Goal: Task Accomplishment & Management: Complete application form

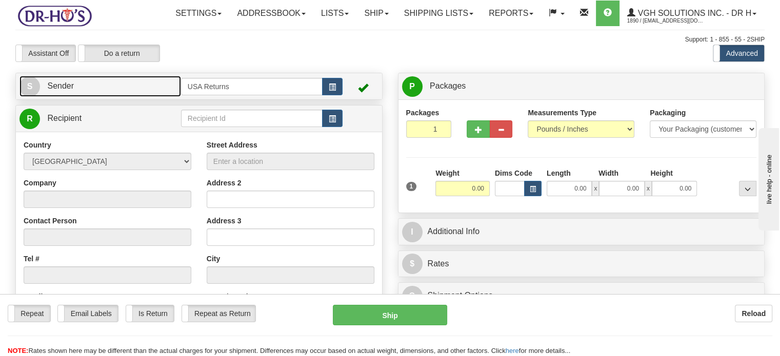
click at [148, 97] on link "S Sender" at bounding box center [99, 86] width 161 height 21
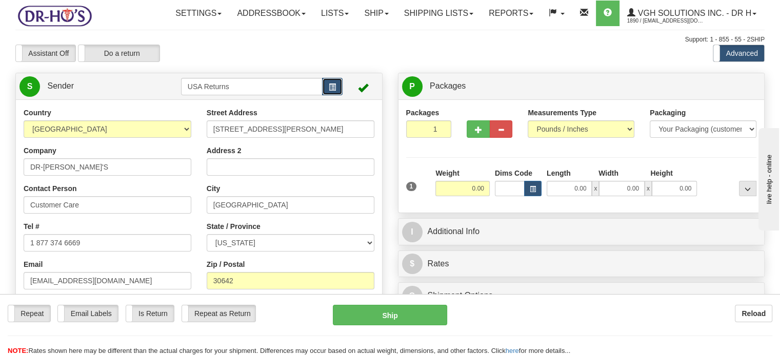
click at [331, 95] on button "button" at bounding box center [332, 86] width 21 height 17
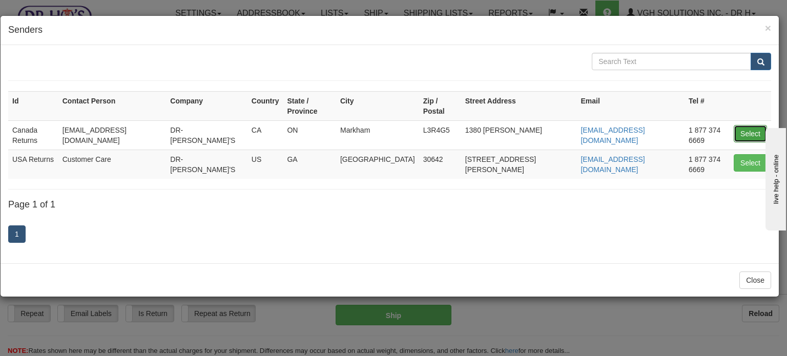
click at [750, 125] on button "Select" at bounding box center [750, 133] width 33 height 17
type input "Canada Returns"
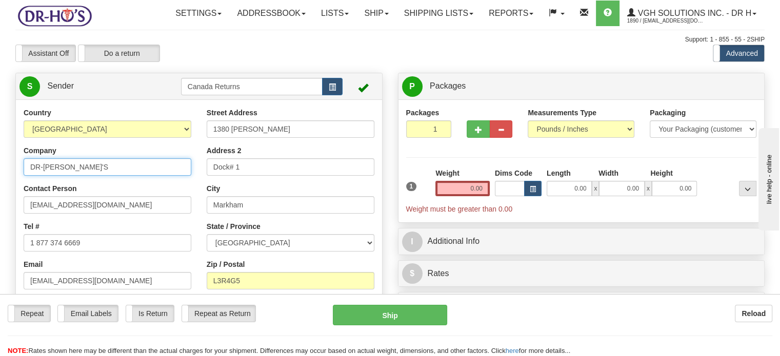
click at [112, 176] on input "DR-[PERSON_NAME]'S" at bounding box center [108, 166] width 168 height 17
paste input "1153937"
click at [98, 176] on input "1153937" at bounding box center [108, 166] width 168 height 17
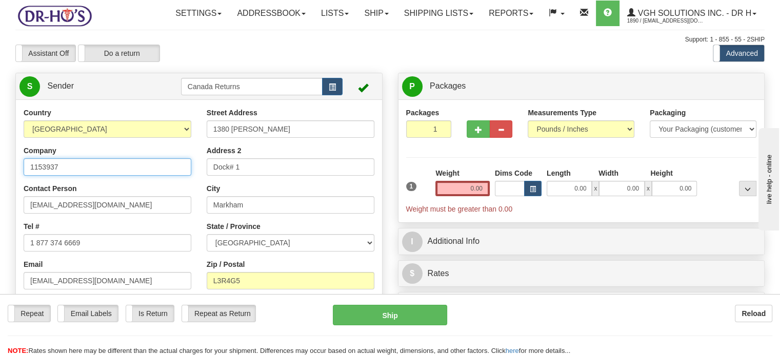
click at [98, 176] on input "1153937" at bounding box center [108, 166] width 168 height 17
type input "[PERSON_NAME]"
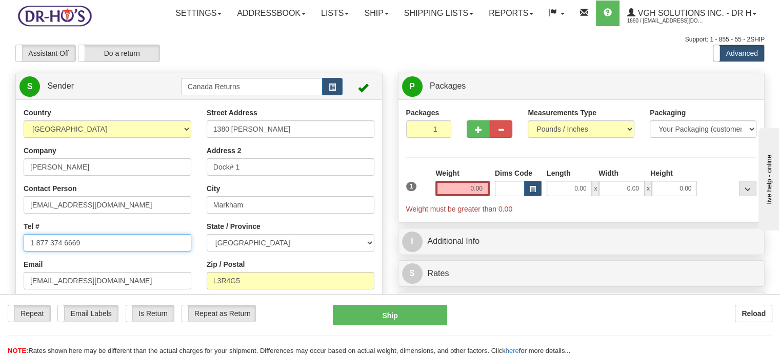
click at [131, 252] on input "1 877 374 6669" at bounding box center [108, 242] width 168 height 17
paste input "5144319565"
type input "5144319565"
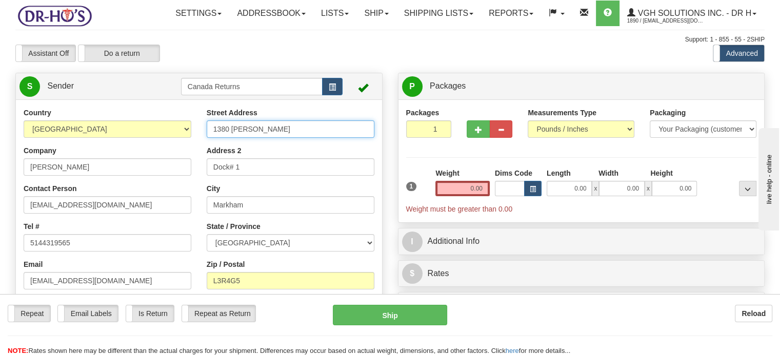
click at [274, 138] on input "1380 [PERSON_NAME]" at bounding box center [291, 128] width 168 height 17
paste input "[STREET_ADDRESS][PERSON_NAME]"
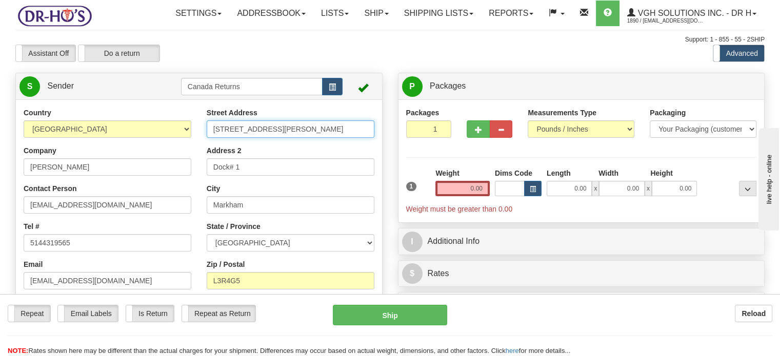
click at [238, 138] on input "[STREET_ADDRESS][PERSON_NAME]" at bounding box center [291, 128] width 168 height 17
click at [259, 138] on input "[STREET_ADDRESS][PERSON_NAME]" at bounding box center [291, 128] width 168 height 17
drag, startPoint x: 253, startPoint y: 153, endPoint x: 385, endPoint y: 159, distance: 132.9
click at [382, 159] on div "Country [GEOGRAPHIC_DATA] [GEOGRAPHIC_DATA] [GEOGRAPHIC_DATA] [GEOGRAPHIC_DATA]…" at bounding box center [199, 250] width 366 height 284
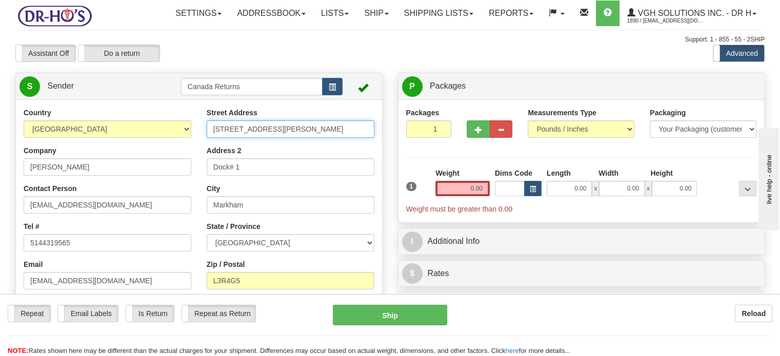
type input "[STREET_ADDRESS][PERSON_NAME]"
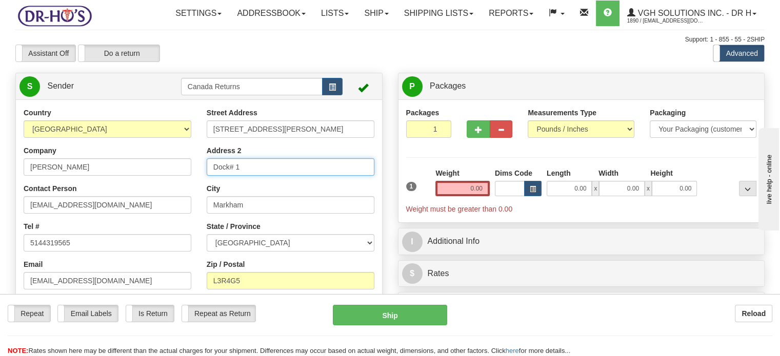
click at [287, 176] on input "Dock# 1" at bounding box center [291, 166] width 168 height 17
click at [287, 176] on input "Address 2" at bounding box center [291, 166] width 168 height 17
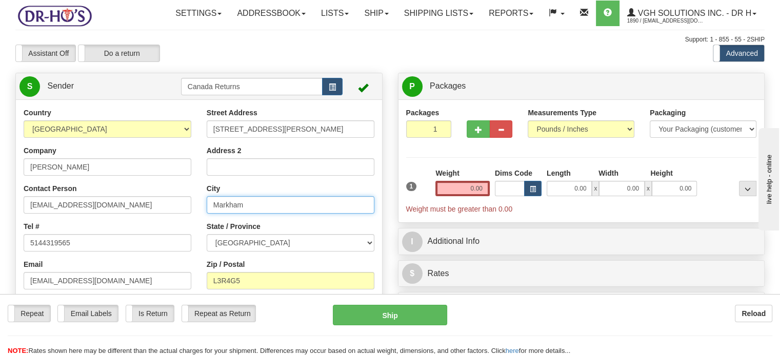
click at [277, 214] on input "Markham" at bounding box center [291, 204] width 168 height 17
paste input "ontreal [GEOGRAPHIC_DATA], H3B2G2 [GEOGRAPHIC_DATA]"
click at [277, 214] on input "[GEOGRAPHIC_DATA] [GEOGRAPHIC_DATA]" at bounding box center [291, 204] width 168 height 17
drag, startPoint x: 241, startPoint y: 229, endPoint x: 387, endPoint y: 246, distance: 147.6
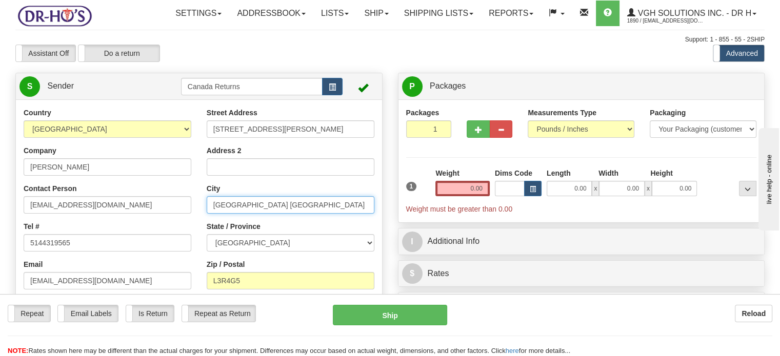
click at [382, 246] on div "Country [GEOGRAPHIC_DATA] [GEOGRAPHIC_DATA] [GEOGRAPHIC_DATA] [GEOGRAPHIC_DATA]…" at bounding box center [199, 250] width 366 height 284
type input "[GEOGRAPHIC_DATA]"
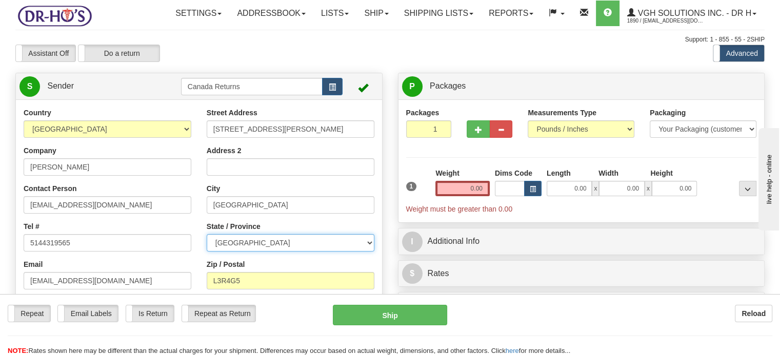
click at [367, 252] on select "[GEOGRAPHIC_DATA] [GEOGRAPHIC_DATA] [GEOGRAPHIC_DATA] [GEOGRAPHIC_DATA] [GEOGRA…" at bounding box center [291, 242] width 168 height 17
select select "QC"
click at [207, 252] on select "[GEOGRAPHIC_DATA] [GEOGRAPHIC_DATA] [GEOGRAPHIC_DATA] [GEOGRAPHIC_DATA] [GEOGRA…" at bounding box center [291, 242] width 168 height 17
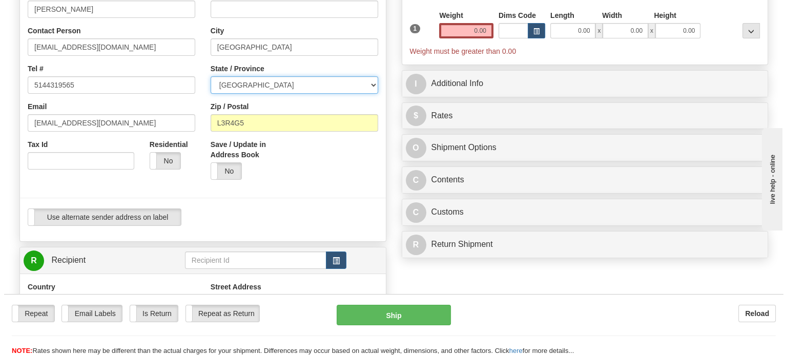
scroll to position [175, 0]
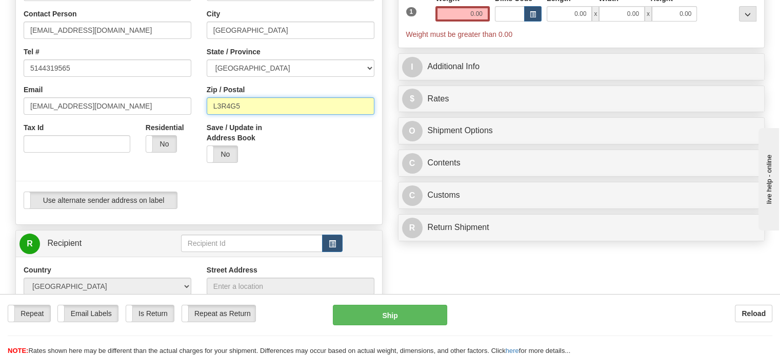
click at [302, 115] on input "L3R4G5" at bounding box center [291, 105] width 168 height 17
paste input "[GEOGRAPHIC_DATA], H3B2G2 [GEOGRAPHIC_DATA]"
click at [302, 115] on input "[GEOGRAPHIC_DATA], H3B2G2 [GEOGRAPHIC_DATA]" at bounding box center [291, 105] width 168 height 17
click at [240, 115] on input "[GEOGRAPHIC_DATA], H3B2G2 [GEOGRAPHIC_DATA]" at bounding box center [291, 105] width 168 height 17
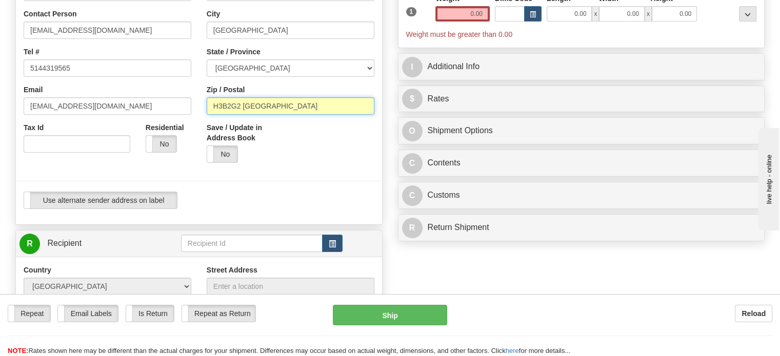
click at [294, 115] on input "H3B2G2 [GEOGRAPHIC_DATA]" at bounding box center [291, 105] width 168 height 17
type input "H3B2G2"
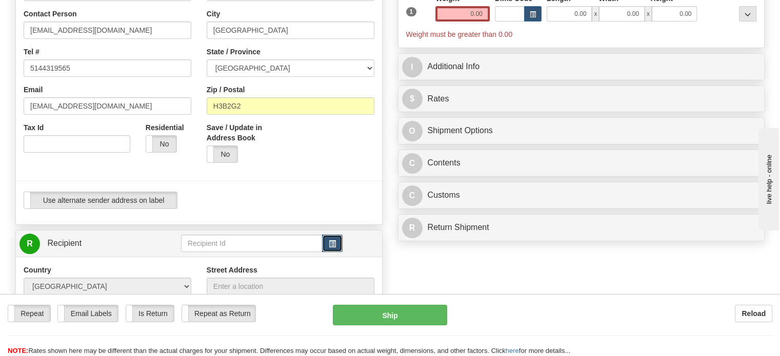
click at [328, 252] on button "button" at bounding box center [332, 243] width 21 height 17
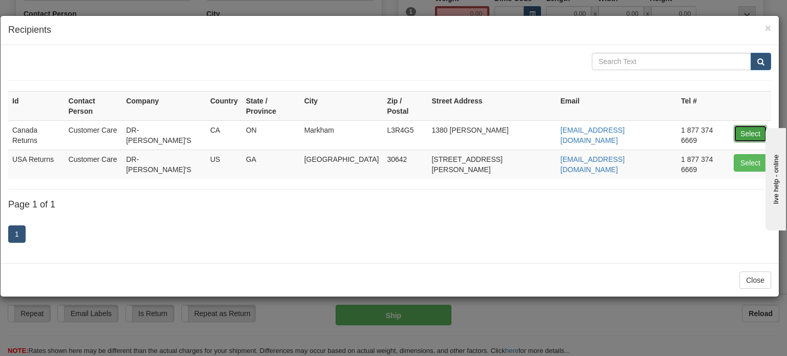
click at [749, 125] on button "Select" at bounding box center [750, 133] width 33 height 17
type input "Canada Returns"
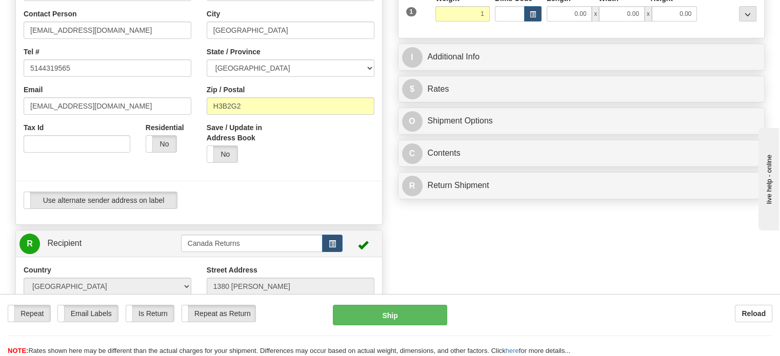
type input "1.00"
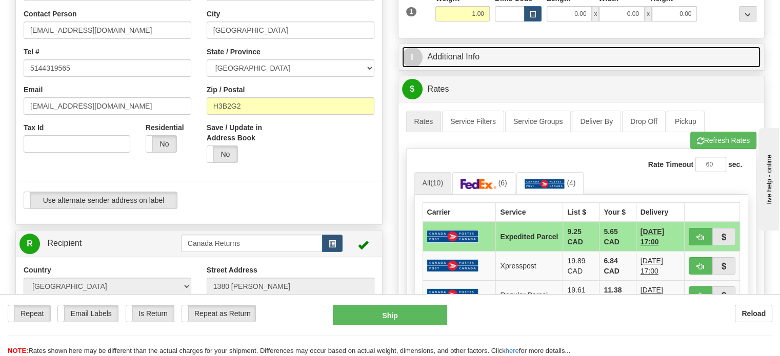
click at [492, 68] on link "I Additional Info" at bounding box center [581, 57] width 359 height 21
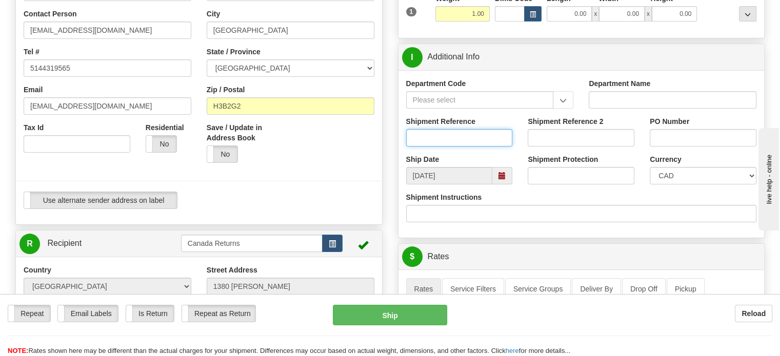
paste input "1187065"
click at [455, 147] on input "1187065" at bounding box center [459, 137] width 107 height 17
type input "1187065"
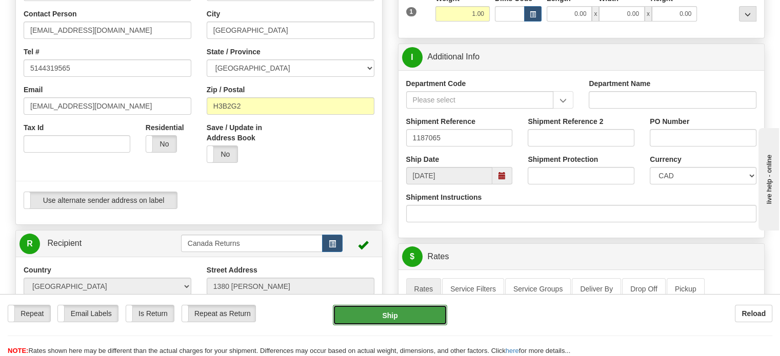
click at [385, 325] on button "Ship" at bounding box center [390, 315] width 115 height 21
type input "DOM.EP"
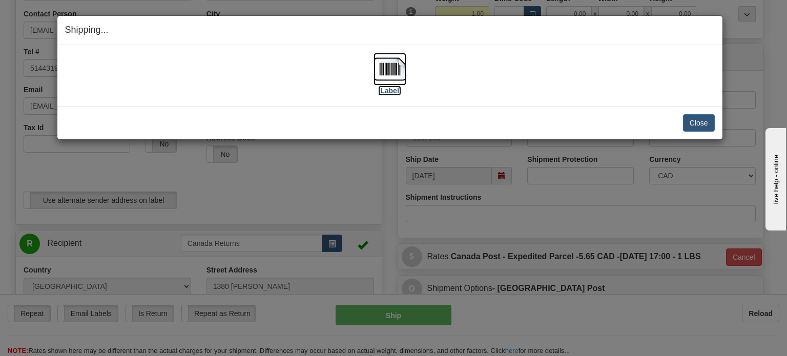
click at [385, 67] on img at bounding box center [390, 69] width 33 height 33
